Goal: Transaction & Acquisition: Purchase product/service

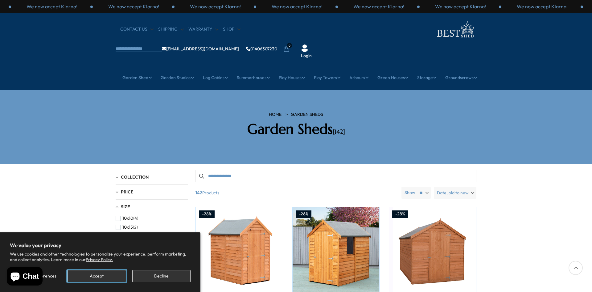
click at [104, 272] on button "Accept" at bounding box center [97, 276] width 58 height 12
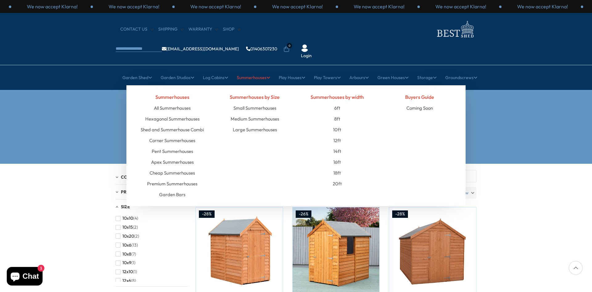
click at [175, 91] on h4 "Summerhouses" at bounding box center [172, 96] width 73 height 11
click at [173, 135] on link "Corner Summerhouses" at bounding box center [172, 140] width 46 height 11
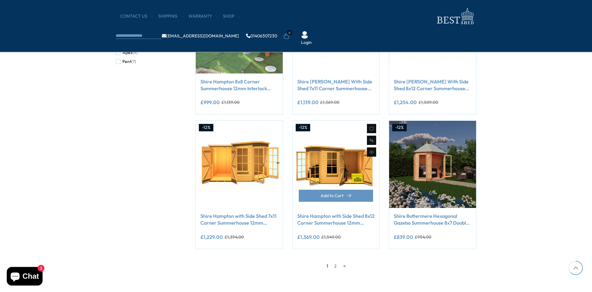
scroll to position [411, 0]
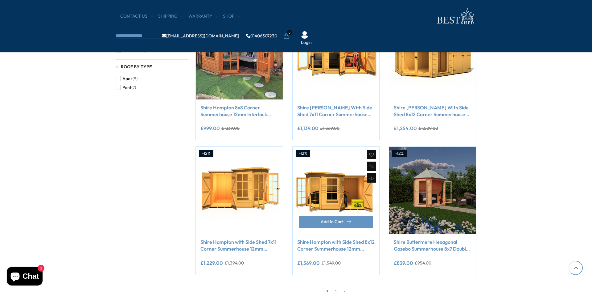
click at [316, 249] on link "Shire Hampton with Side Shed 8x12 Corner Summerhouse 12mm Interlock Cladding" at bounding box center [336, 245] width 78 height 14
